Goal: Entertainment & Leisure: Consume media (video, audio)

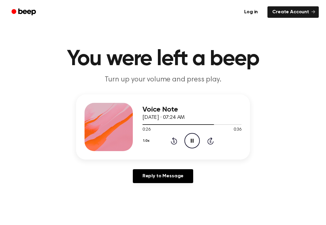
click at [192, 143] on icon "Pause Audio" at bounding box center [192, 140] width 15 height 15
click at [171, 142] on icon "Rewind 5 seconds" at bounding box center [174, 141] width 7 height 8
click at [176, 140] on icon at bounding box center [174, 140] width 6 height 7
click at [176, 139] on icon at bounding box center [174, 140] width 6 height 7
click at [174, 140] on icon at bounding box center [174, 140] width 6 height 7
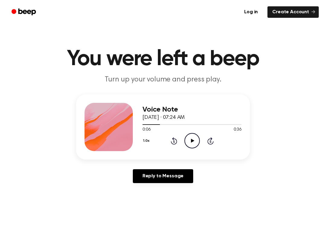
click at [174, 140] on icon at bounding box center [174, 140] width 6 height 7
click at [191, 141] on icon at bounding box center [192, 141] width 3 height 4
click at [195, 140] on icon "Pause Audio" at bounding box center [192, 140] width 15 height 15
click at [175, 141] on icon at bounding box center [174, 141] width 2 height 2
click at [168, 140] on div "1.0x Rewind 5 seconds Play Audio Skip 5 seconds" at bounding box center [192, 140] width 99 height 15
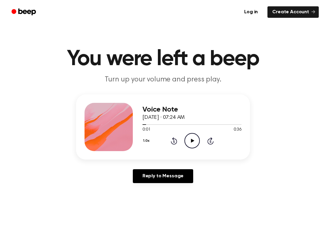
click at [177, 142] on icon at bounding box center [174, 140] width 6 height 7
click at [192, 140] on icon "Play Audio" at bounding box center [192, 140] width 15 height 15
click at [197, 137] on icon "Pause Audio" at bounding box center [192, 140] width 15 height 15
click at [174, 140] on icon at bounding box center [174, 140] width 6 height 7
click at [174, 139] on icon at bounding box center [174, 140] width 6 height 7
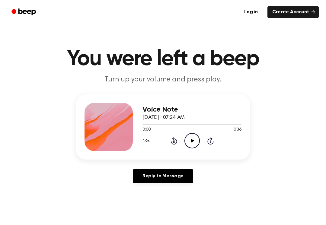
click at [176, 141] on icon "Rewind 5 seconds" at bounding box center [174, 141] width 7 height 8
click at [198, 143] on icon "Play Audio" at bounding box center [192, 140] width 15 height 15
click at [196, 137] on icon "Pause Audio" at bounding box center [192, 140] width 15 height 15
click at [193, 142] on icon "Play Audio" at bounding box center [192, 140] width 15 height 15
click at [191, 142] on icon at bounding box center [192, 141] width 3 height 4
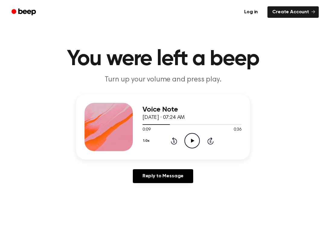
click at [174, 143] on icon "Rewind 5 seconds" at bounding box center [174, 141] width 7 height 8
click at [174, 143] on icon at bounding box center [174, 141] width 2 height 2
click at [175, 139] on icon at bounding box center [174, 140] width 6 height 7
click at [195, 140] on icon "Play Audio" at bounding box center [192, 140] width 15 height 15
click at [198, 135] on icon "Pause Audio" at bounding box center [192, 140] width 15 height 15
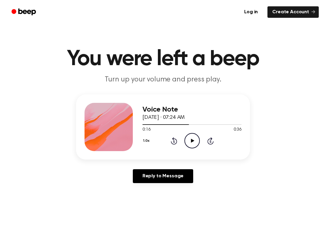
click at [195, 142] on icon "Play Audio" at bounding box center [192, 140] width 15 height 15
click at [192, 138] on icon "Pause Audio" at bounding box center [192, 140] width 15 height 15
click at [197, 142] on icon "Play Audio" at bounding box center [192, 140] width 15 height 15
click at [191, 140] on icon "Pause Audio" at bounding box center [192, 140] width 15 height 15
click at [172, 139] on icon "Rewind 5 seconds" at bounding box center [174, 141] width 7 height 8
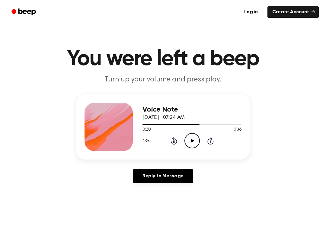
click at [193, 135] on icon "Play Audio" at bounding box center [192, 140] width 15 height 15
click at [177, 137] on icon "Rewind 5 seconds" at bounding box center [174, 141] width 7 height 8
click at [175, 144] on icon at bounding box center [174, 140] width 6 height 7
click at [171, 145] on icon "Rewind 5 seconds" at bounding box center [174, 141] width 7 height 8
click at [188, 145] on icon "Pause Audio" at bounding box center [192, 140] width 15 height 15
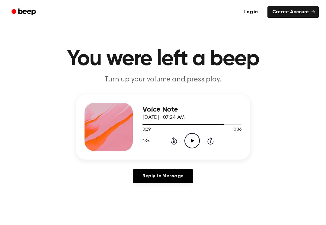
click at [176, 140] on icon at bounding box center [174, 140] width 6 height 7
click at [195, 141] on icon "Play Audio" at bounding box center [192, 140] width 15 height 15
click at [199, 146] on icon "Pause Audio" at bounding box center [192, 140] width 15 height 15
click at [171, 143] on icon "Rewind 5 seconds" at bounding box center [174, 141] width 7 height 8
click at [170, 143] on div "1.0x Rewind 5 seconds Play Audio Skip 5 seconds" at bounding box center [192, 140] width 99 height 15
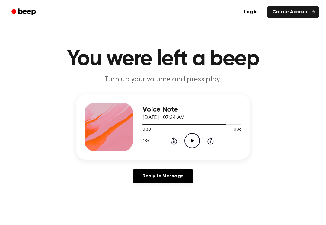
click at [176, 138] on icon "Rewind 5 seconds" at bounding box center [174, 141] width 7 height 8
click at [177, 143] on icon at bounding box center [174, 140] width 6 height 7
click at [176, 140] on icon at bounding box center [174, 140] width 6 height 7
click at [196, 146] on icon "Play Audio" at bounding box center [192, 140] width 15 height 15
click at [190, 144] on icon "Pause Audio" at bounding box center [192, 140] width 15 height 15
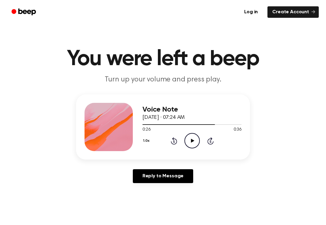
click at [177, 142] on icon at bounding box center [174, 140] width 6 height 7
click at [179, 143] on div "1.0x Rewind 5 seconds Play Audio Skip 5 seconds" at bounding box center [192, 140] width 99 height 15
click at [178, 144] on div "1.0x Rewind 5 seconds Play Audio Skip 5 seconds" at bounding box center [192, 140] width 99 height 15
click at [196, 145] on icon "Play Audio" at bounding box center [192, 140] width 15 height 15
click at [196, 141] on icon "Pause Audio" at bounding box center [192, 140] width 15 height 15
